Goal: Transaction & Acquisition: Download file/media

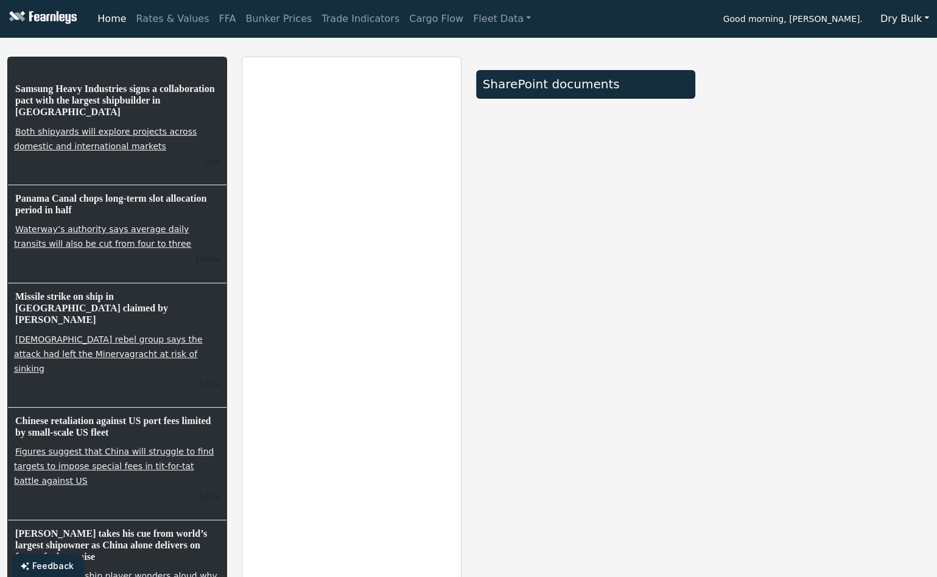
click at [900, 20] on button "Dry Bulk" at bounding box center [905, 18] width 65 height 23
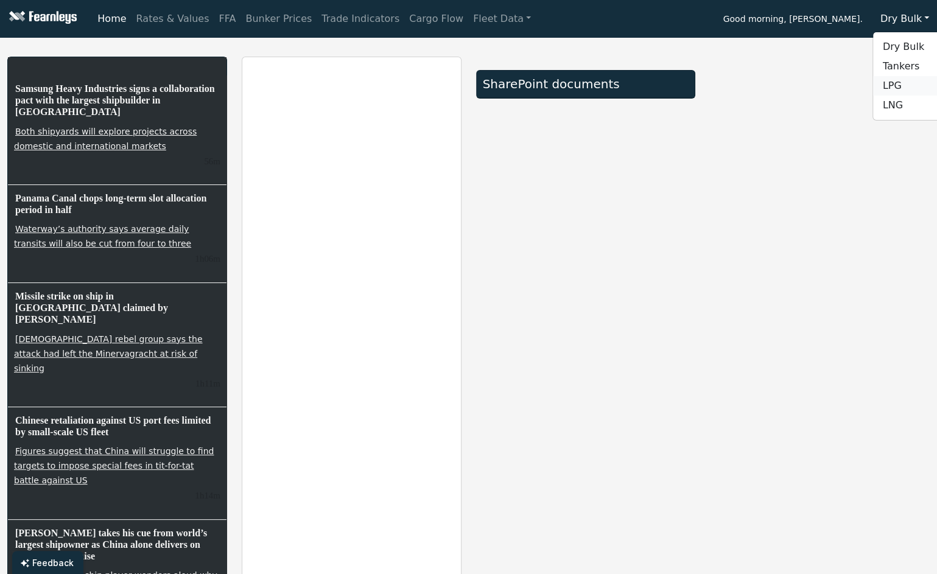
click at [906, 82] on link "LPG" at bounding box center [921, 85] width 96 height 19
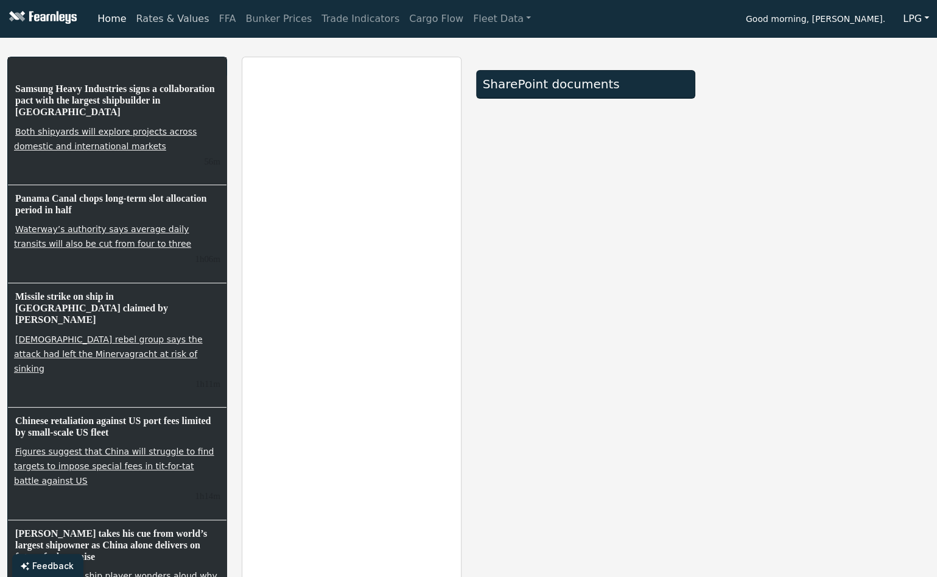
click at [170, 18] on link "Rates & Values" at bounding box center [173, 19] width 83 height 24
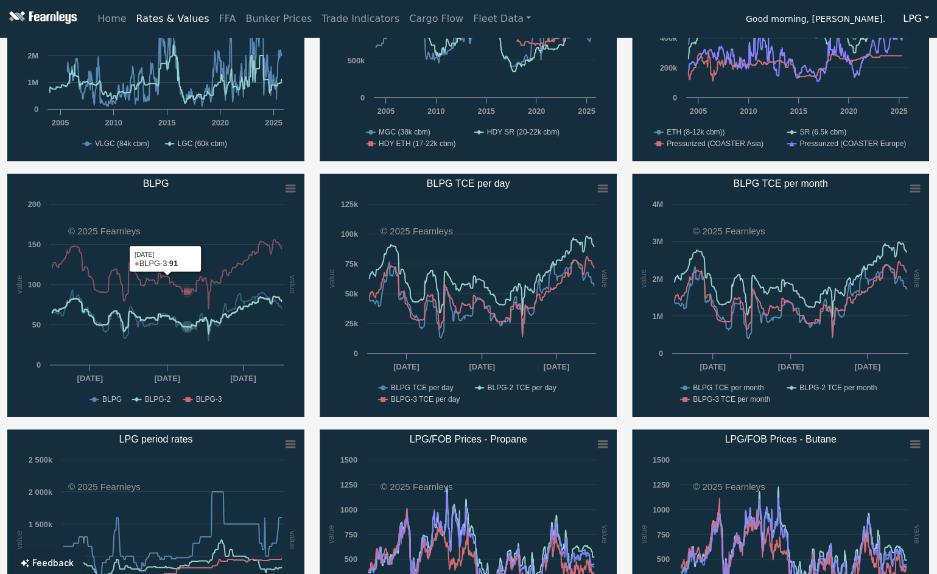
scroll to position [183, 0]
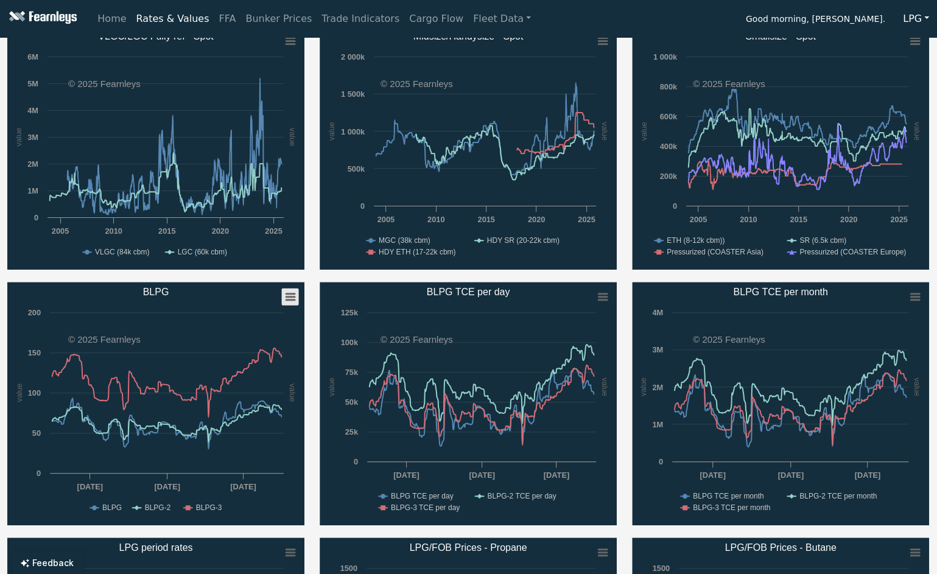
click at [294, 294] on icon "BLPG" at bounding box center [290, 297] width 9 height 6
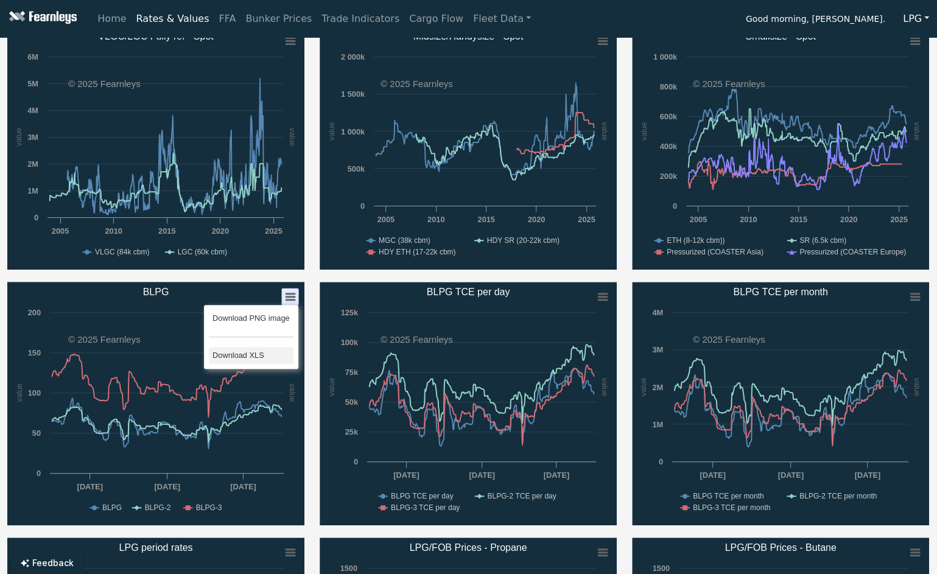
click at [233, 353] on li "Download XLS" at bounding box center [251, 355] width 85 height 17
